Goal: Task Accomplishment & Management: Manage account settings

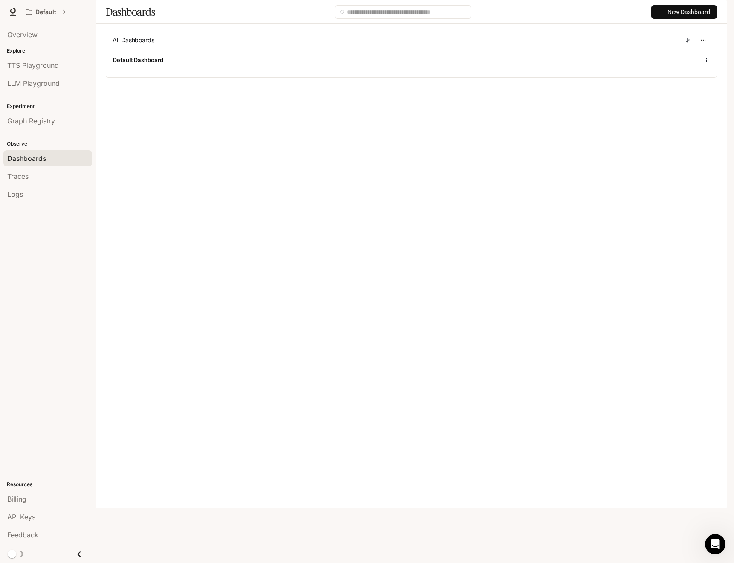
click at [703, 17] on span "New Dashboard" at bounding box center [689, 11] width 43 height 9
click at [652, 53] on div "Create dashboard" at bounding box center [674, 53] width 71 height 9
click at [668, 17] on span "New Dashboard" at bounding box center [689, 11] width 43 height 9
click at [671, 64] on div "Import JSON" at bounding box center [674, 67] width 71 height 9
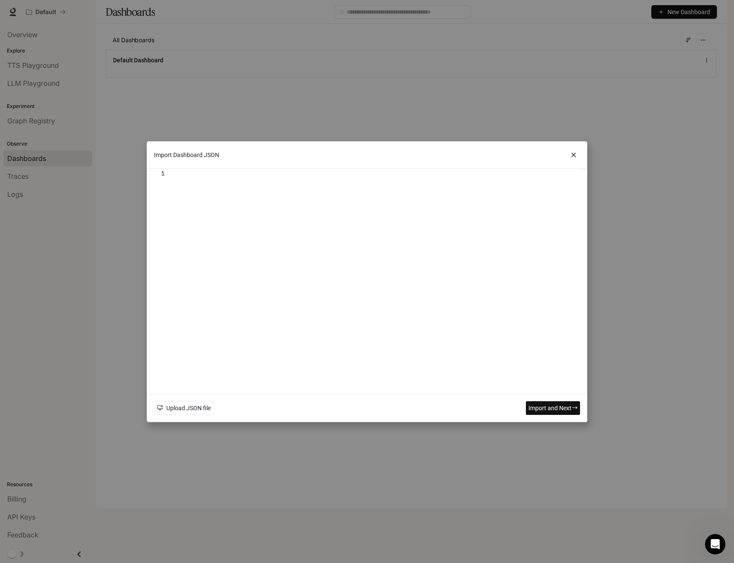
click at [495, 261] on div at bounding box center [381, 281] width 410 height 225
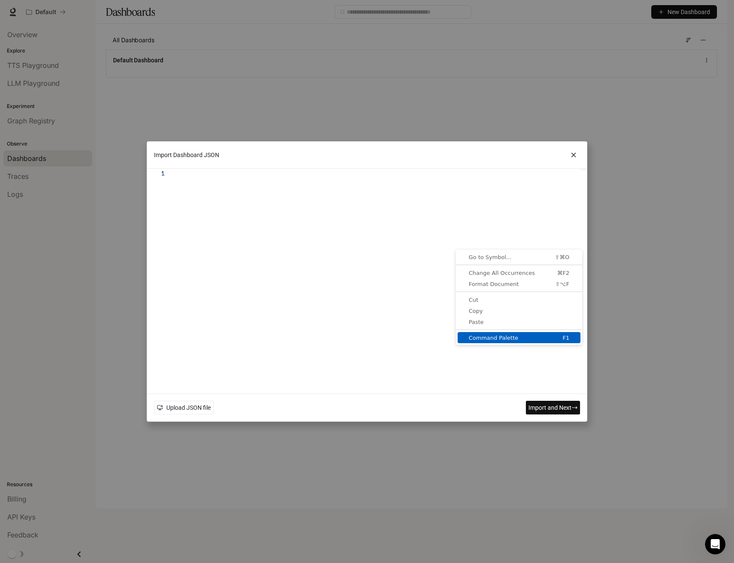
click at [512, 340] on span "Command Palette" at bounding box center [497, 338] width 79 height 6
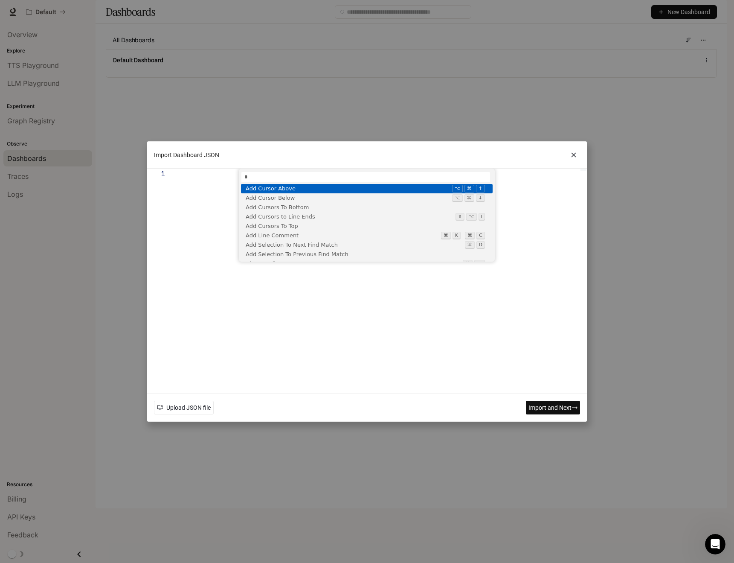
click at [445, 290] on div at bounding box center [381, 281] width 410 height 225
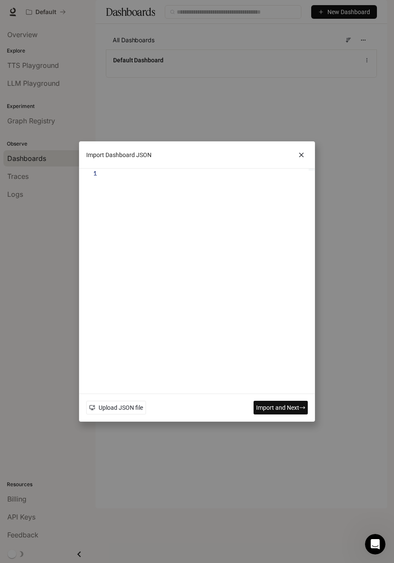
click at [176, 166] on div "Import Dashboard JSON" at bounding box center [197, 155] width 236 height 27
click at [186, 218] on div at bounding box center [211, 281] width 206 height 225
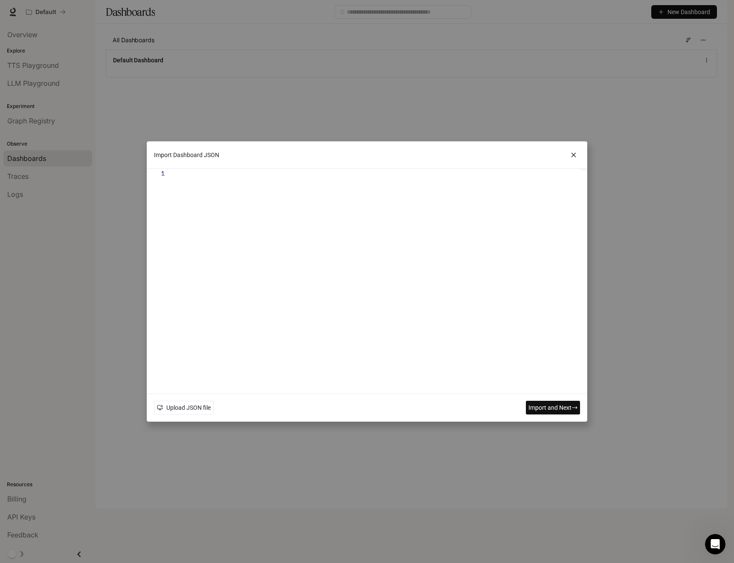
click at [602, 385] on div "Import Dashboard JSON 1 * 130 Results 0 Selected Press 'Enter' to confirm your …" at bounding box center [367, 281] width 734 height 563
click at [574, 154] on icon at bounding box center [573, 154] width 13 height 13
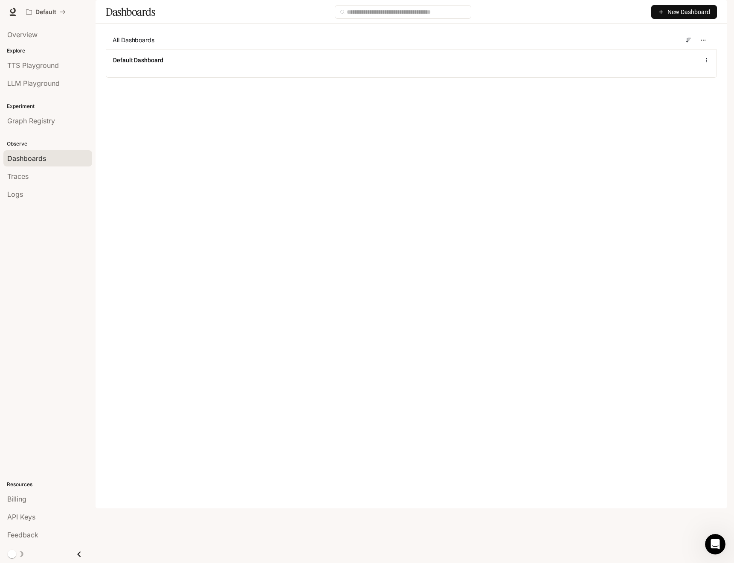
click at [657, 19] on button "New Dashboard" at bounding box center [685, 12] width 66 height 14
click at [659, 56] on div "Create dashboard" at bounding box center [674, 53] width 71 height 9
click at [714, 12] on img "button" at bounding box center [716, 12] width 12 height 12
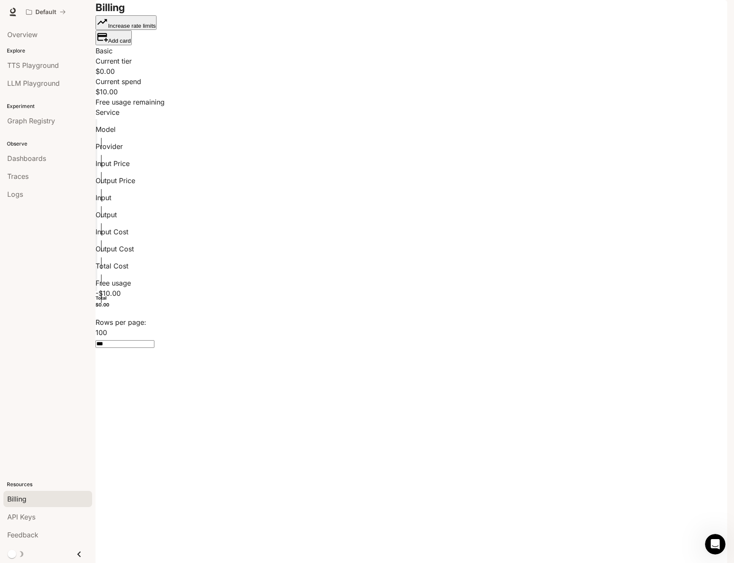
click at [723, 38] on section "Billing Increase rate limits Add card" at bounding box center [412, 23] width 632 height 46
click at [132, 37] on button "Add card" at bounding box center [114, 37] width 36 height 15
